Goal: Information Seeking & Learning: Check status

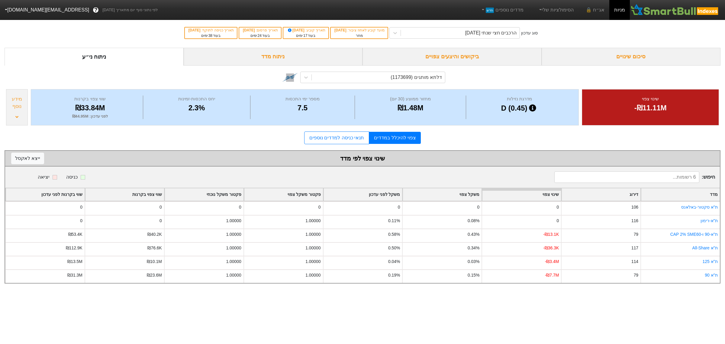
click at [630, 56] on div "סיכום שינויים" at bounding box center [631, 57] width 179 height 18
